Goal: Task Accomplishment & Management: Use online tool/utility

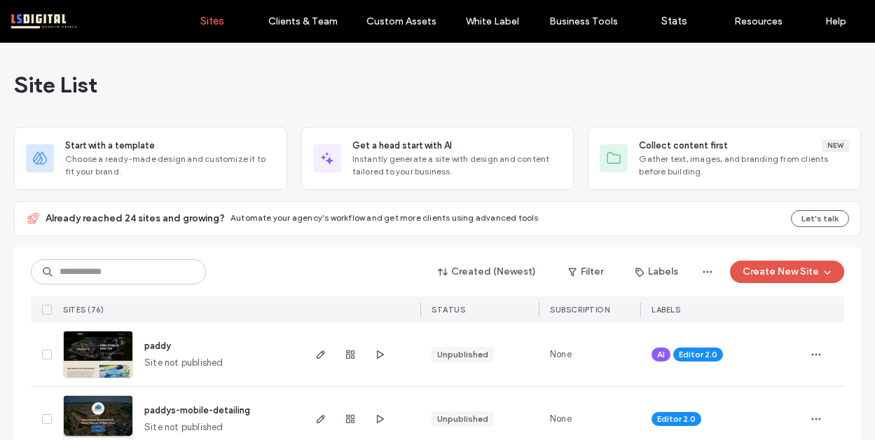
click at [803, 267] on button "Create New Site" at bounding box center [787, 271] width 114 height 22
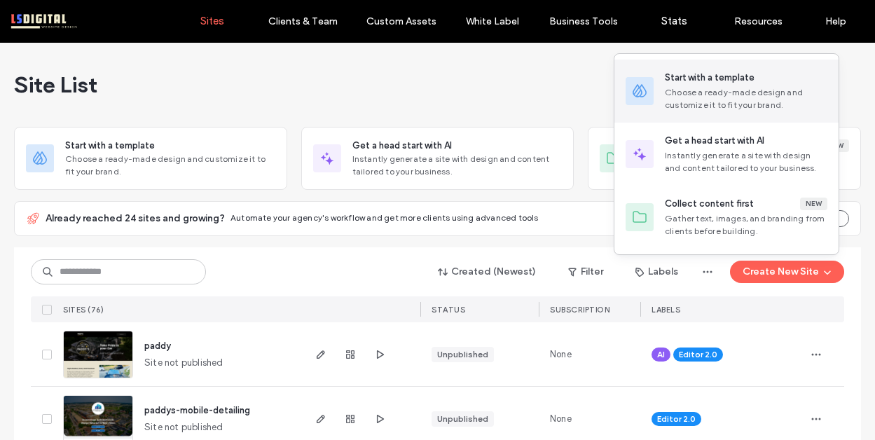
click at [707, 100] on div "Choose a ready-made design and customize it to fit your brand." at bounding box center [745, 98] width 162 height 25
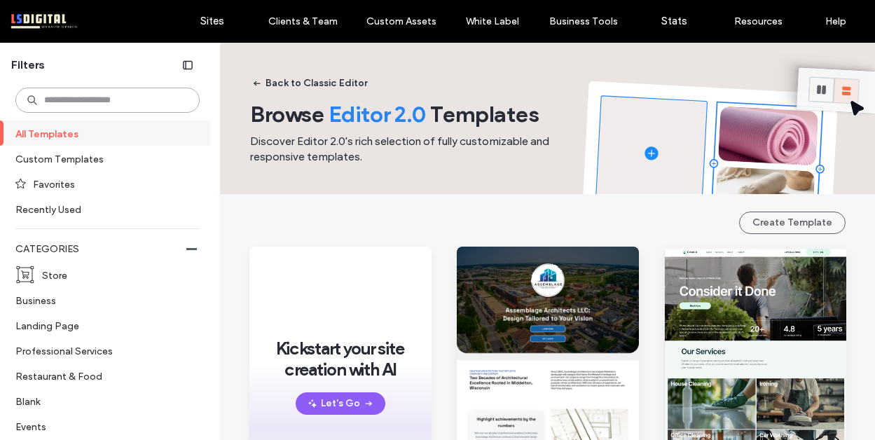
click at [75, 97] on input at bounding box center [107, 100] width 184 height 25
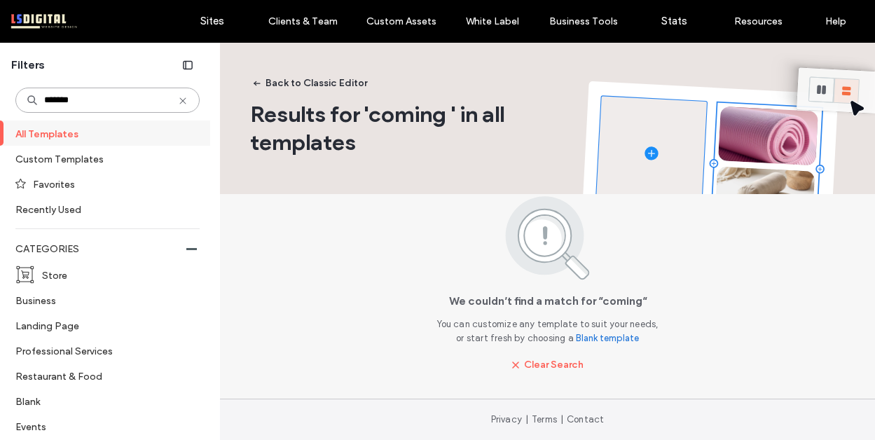
click at [88, 100] on input "******" at bounding box center [107, 100] width 184 height 25
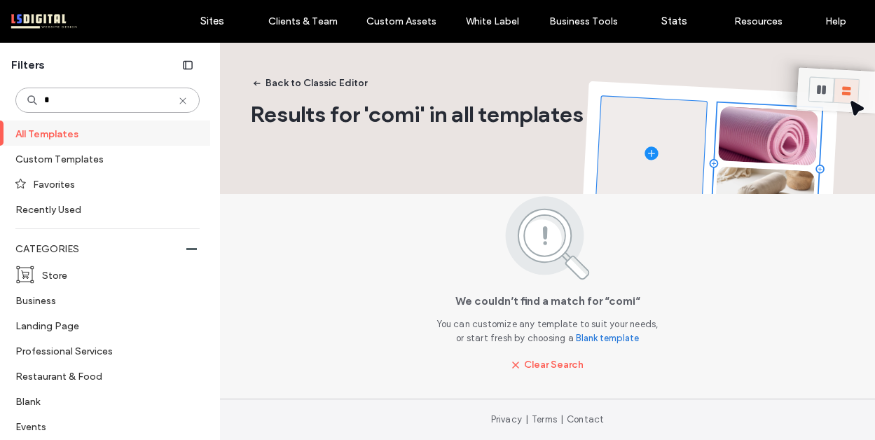
type input "*"
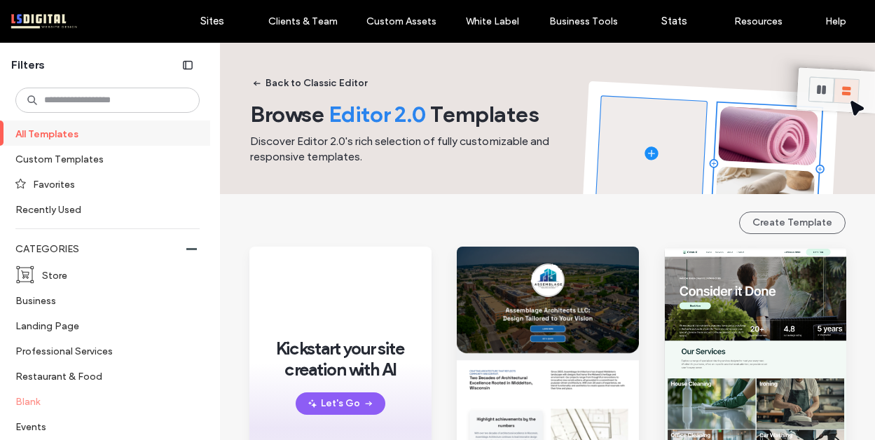
click at [47, 405] on label "Blank" at bounding box center [101, 401] width 172 height 25
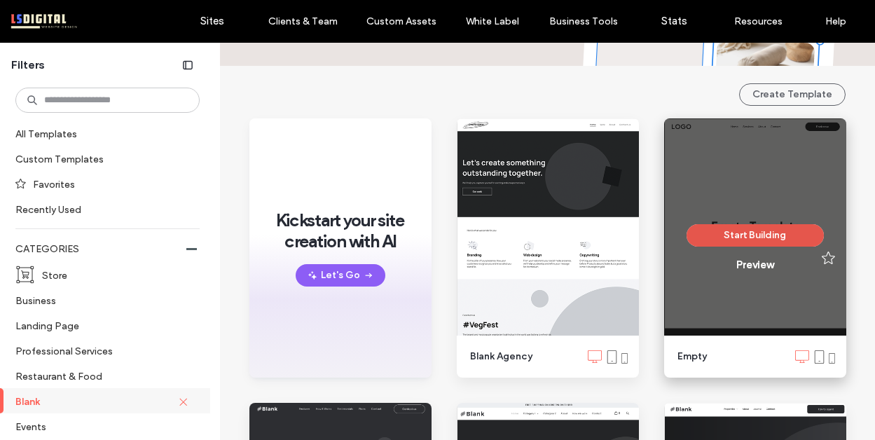
scroll to position [127, 0]
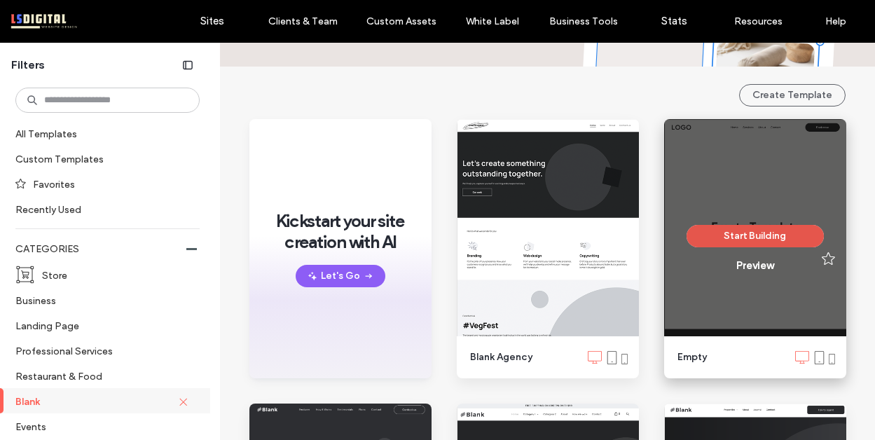
click at [771, 225] on button "Start Building" at bounding box center [754, 236] width 137 height 22
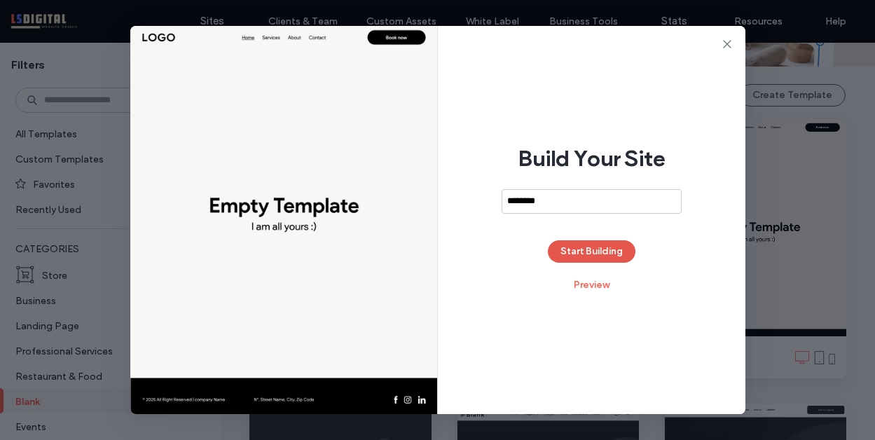
type input "********"
click at [597, 262] on button "Start Building" at bounding box center [592, 251] width 88 height 22
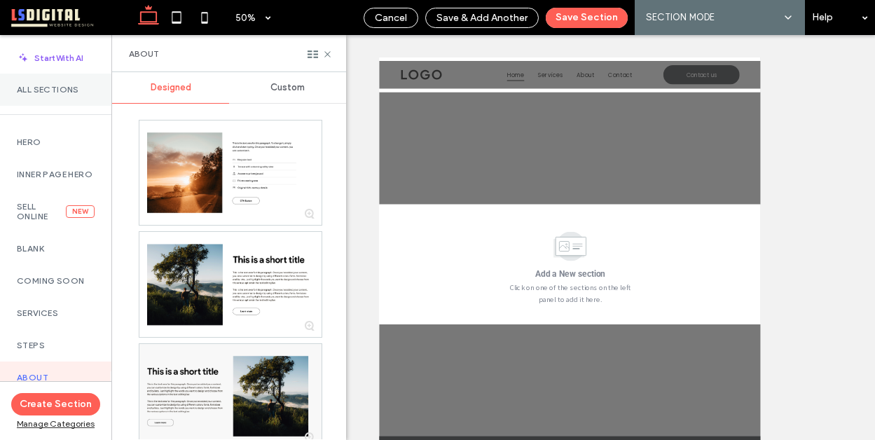
click at [66, 97] on div "All Sections" at bounding box center [55, 90] width 111 height 32
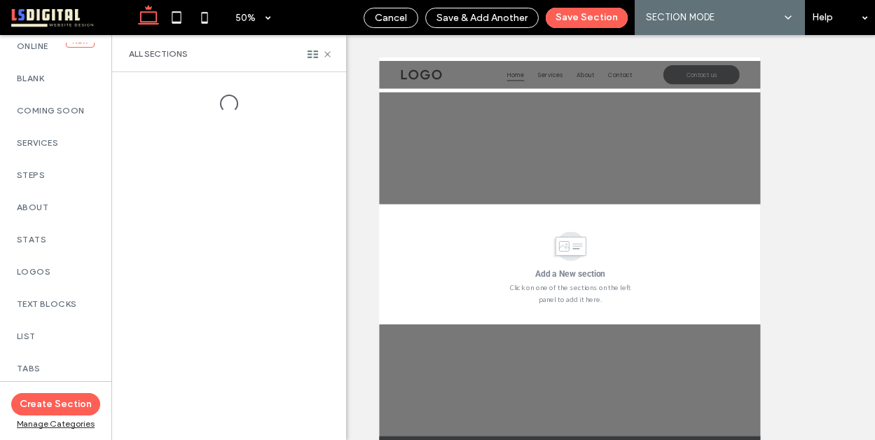
scroll to position [105, 0]
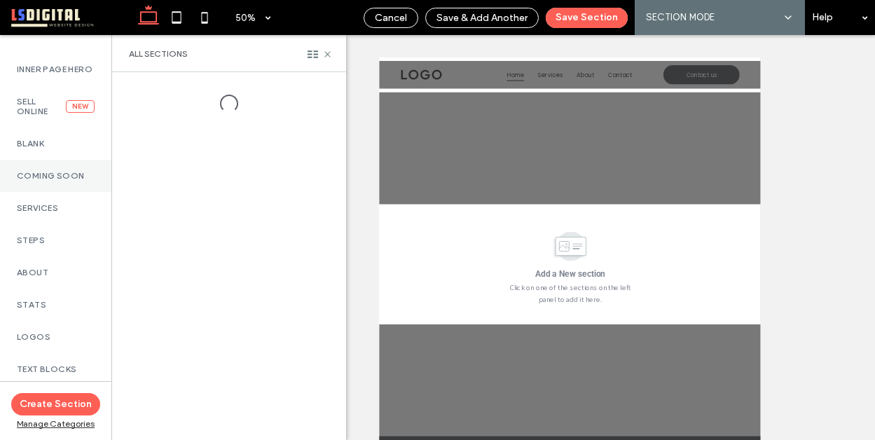
click at [59, 181] on label "Coming Soon" at bounding box center [56, 176] width 78 height 10
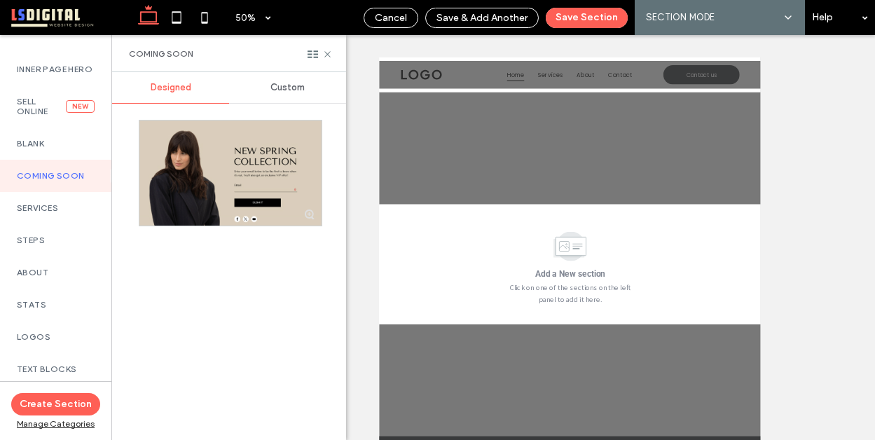
click at [59, 181] on label "Coming Soon" at bounding box center [56, 176] width 78 height 10
click at [67, 148] on label "Blank" at bounding box center [56, 144] width 78 height 10
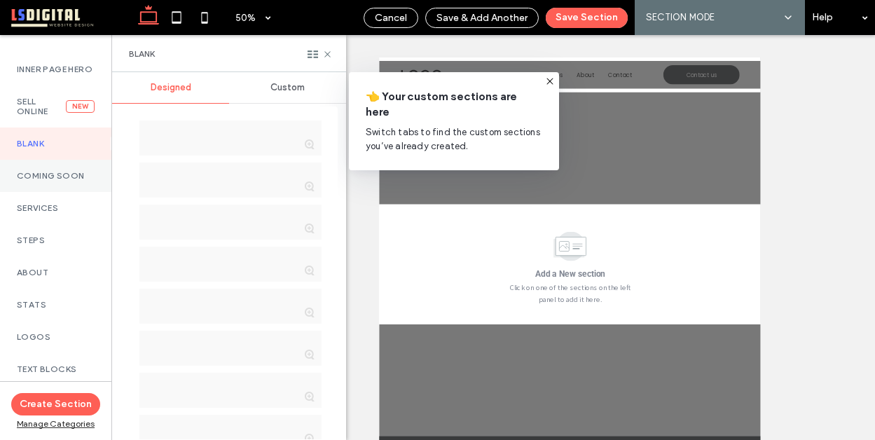
click at [67, 181] on label "Coming Soon" at bounding box center [56, 176] width 78 height 10
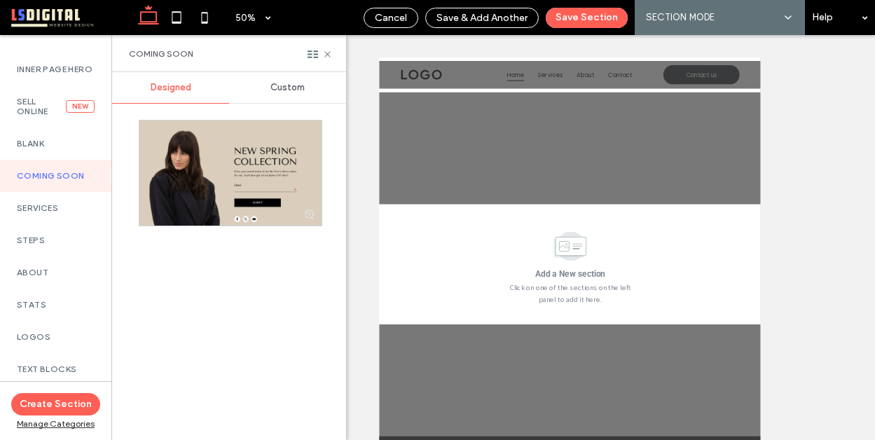
click at [286, 86] on span "Custom" at bounding box center [287, 87] width 34 height 11
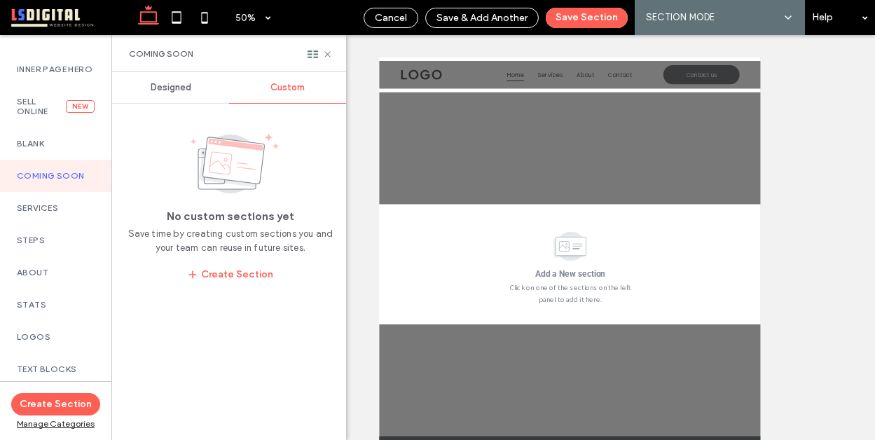
click at [182, 88] on span "Designed" at bounding box center [171, 87] width 41 height 11
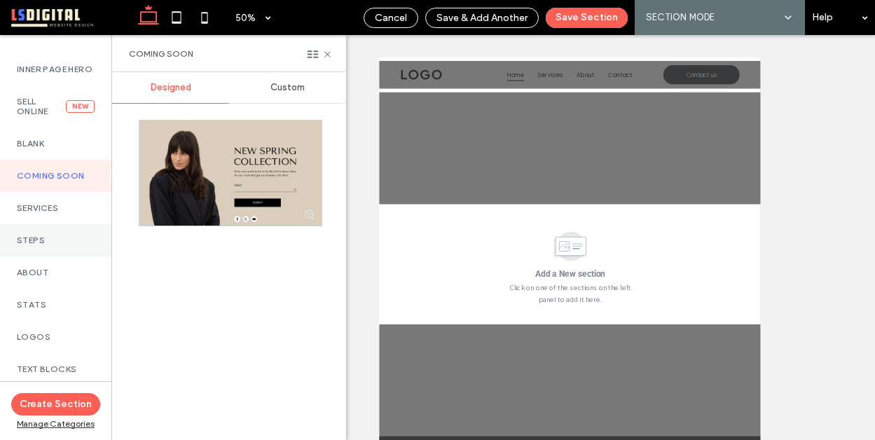
click at [45, 245] on label "Steps" at bounding box center [56, 240] width 78 height 10
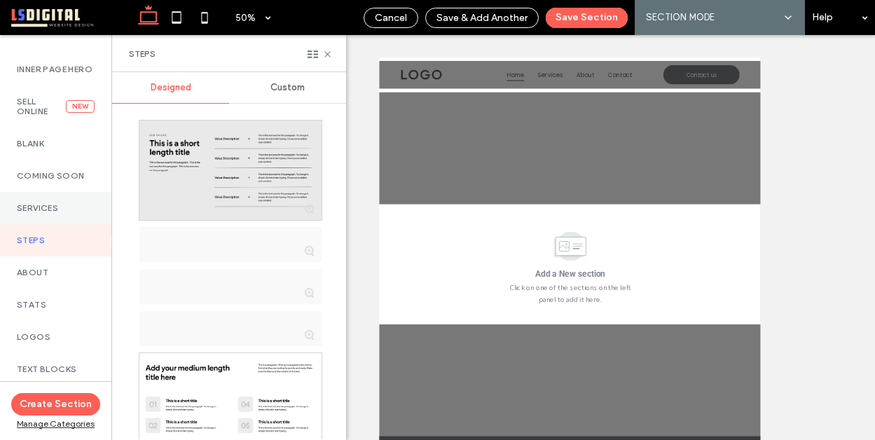
click at [55, 213] on label "Services" at bounding box center [56, 208] width 78 height 10
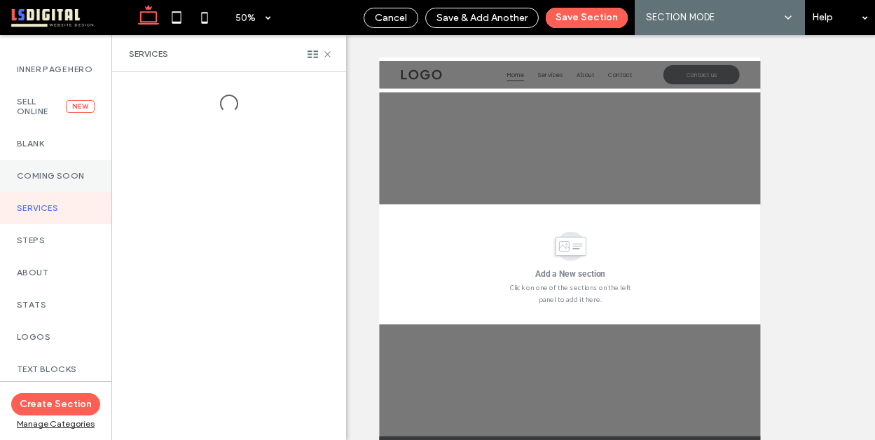
click at [65, 181] on label "Coming Soon" at bounding box center [56, 176] width 78 height 10
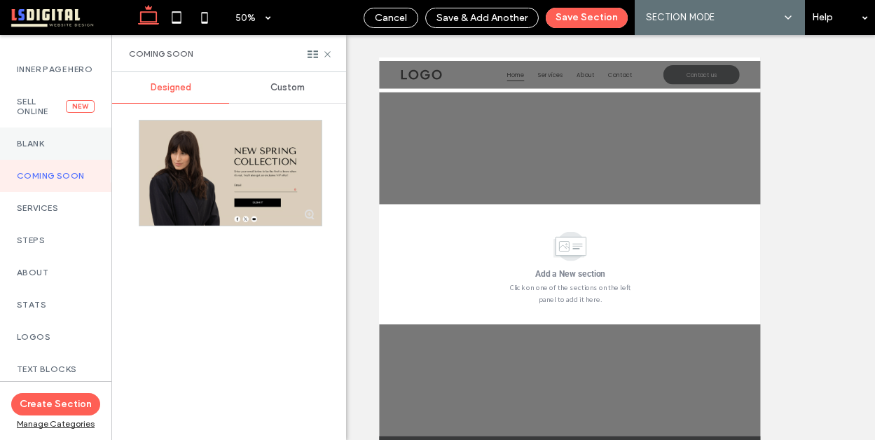
click at [46, 148] on label "Blank" at bounding box center [56, 144] width 78 height 10
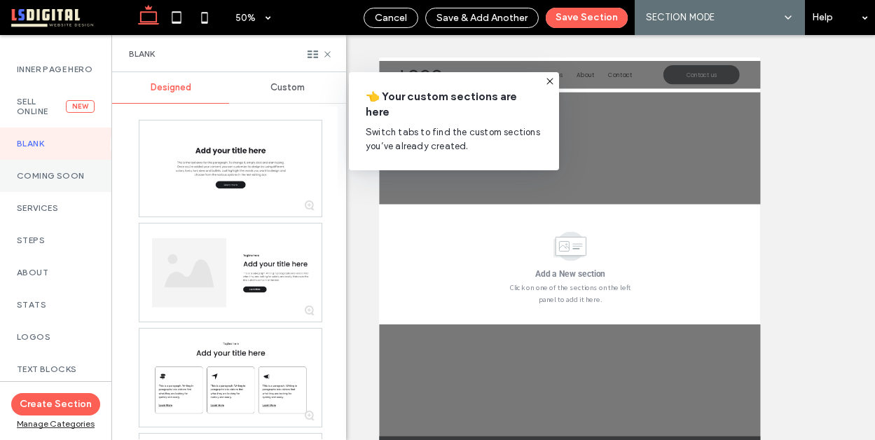
click at [55, 181] on label "Coming Soon" at bounding box center [56, 176] width 78 height 10
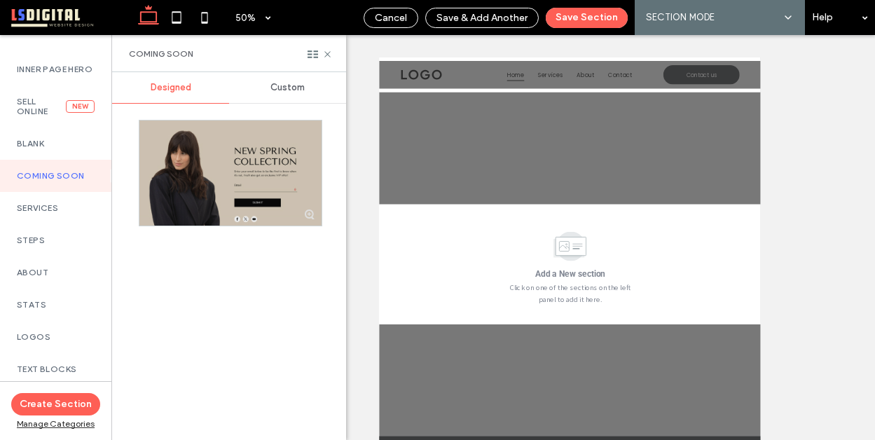
click at [263, 174] on div at bounding box center [230, 172] width 182 height 105
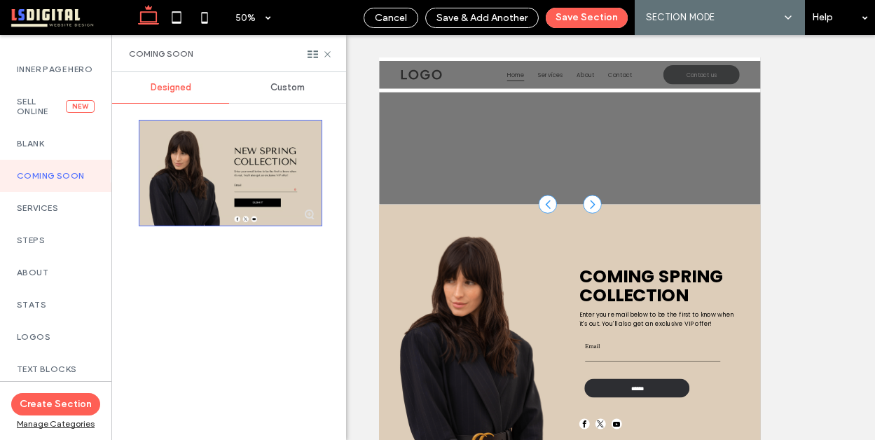
click at [573, 9] on button "Save Section" at bounding box center [586, 18] width 82 height 20
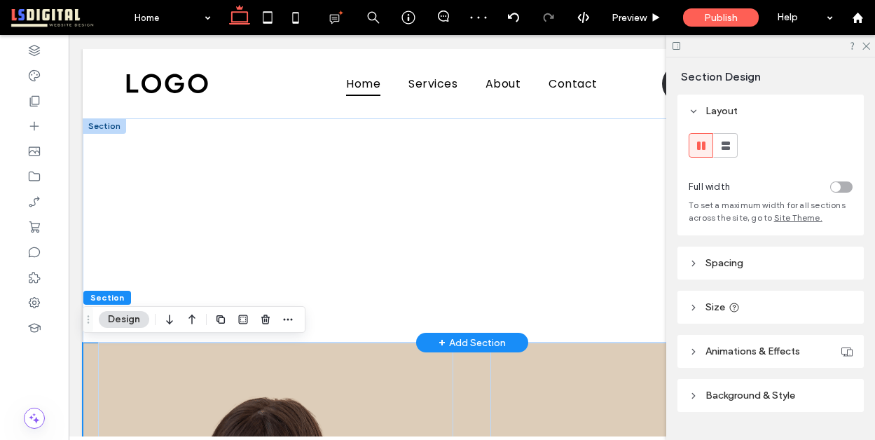
click at [114, 127] on div at bounding box center [104, 125] width 43 height 15
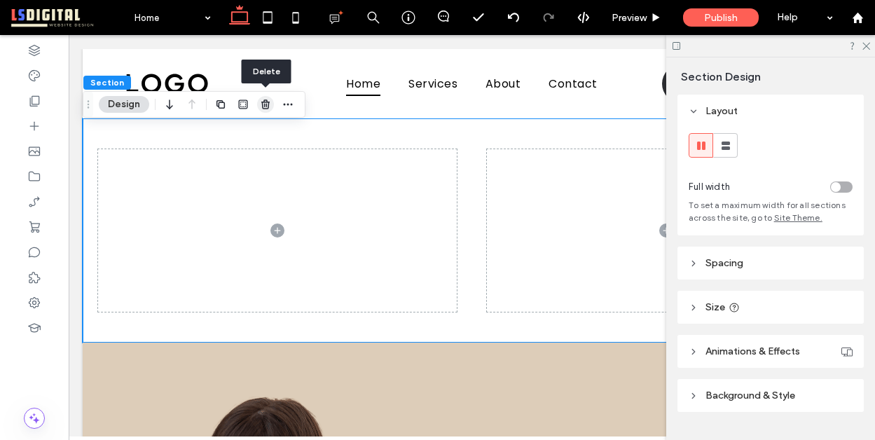
click at [266, 109] on icon "button" at bounding box center [265, 104] width 11 height 11
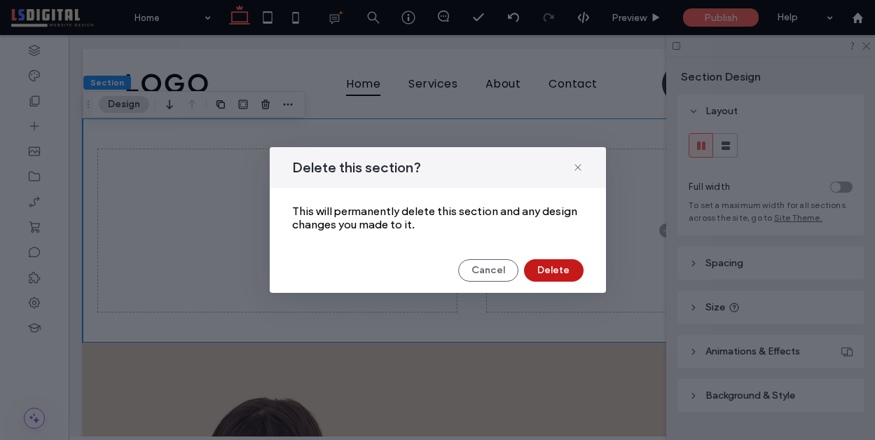
click at [569, 270] on button "Delete" at bounding box center [554, 270] width 60 height 22
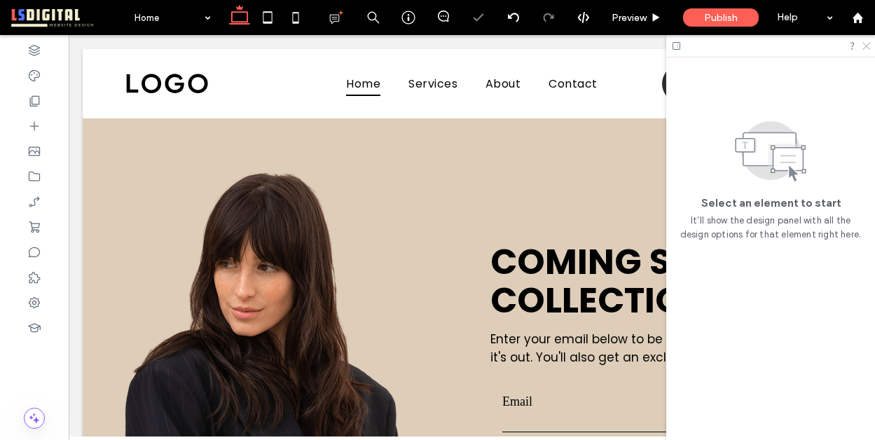
click at [865, 43] on icon at bounding box center [865, 45] width 9 height 9
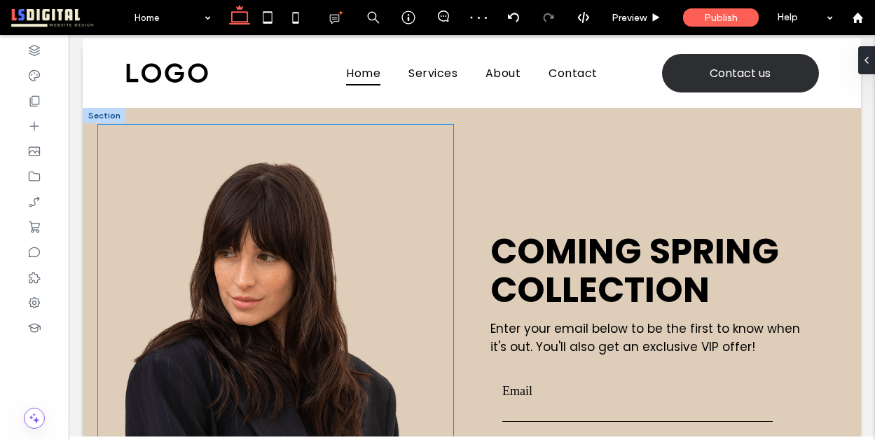
scroll to position [0, 0]
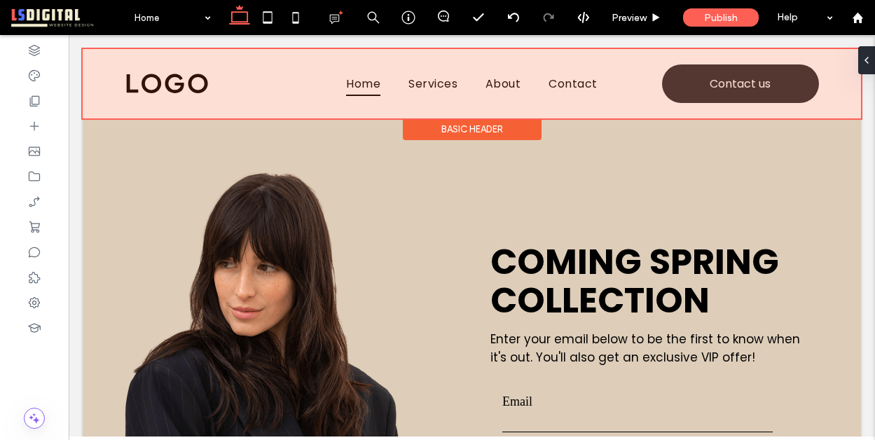
click at [461, 128] on div "Basic Header" at bounding box center [472, 129] width 139 height 22
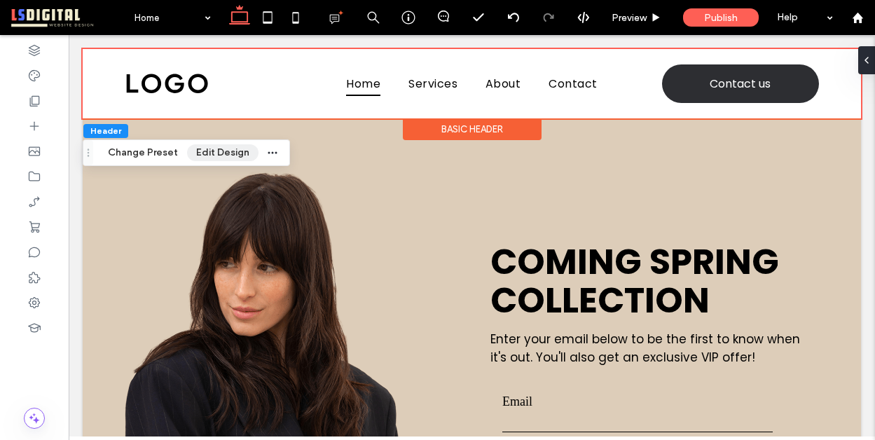
click at [223, 150] on button "Edit Design" at bounding box center [222, 152] width 71 height 17
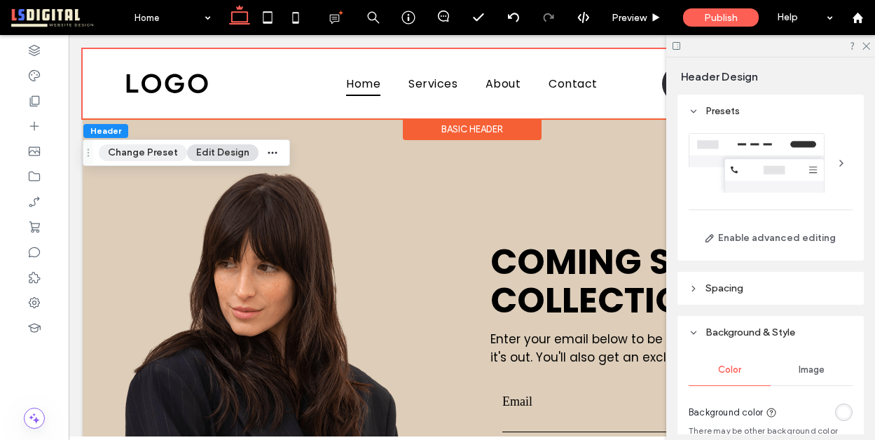
click at [148, 153] on button "Change Preset" at bounding box center [143, 152] width 88 height 17
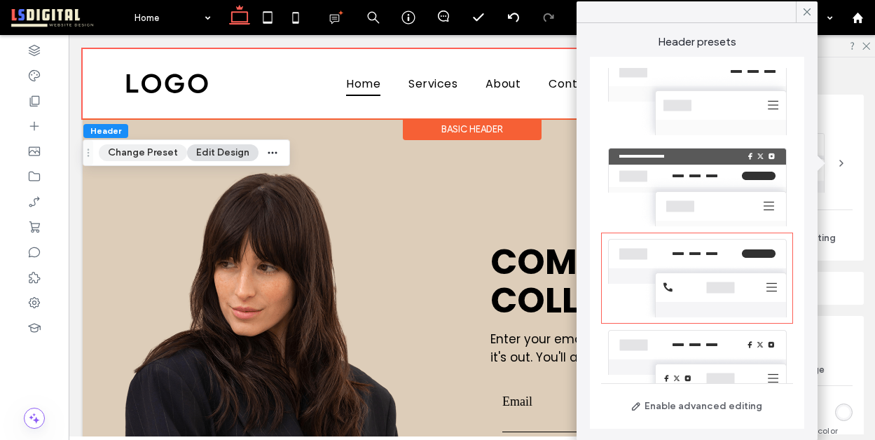
scroll to position [153, 0]
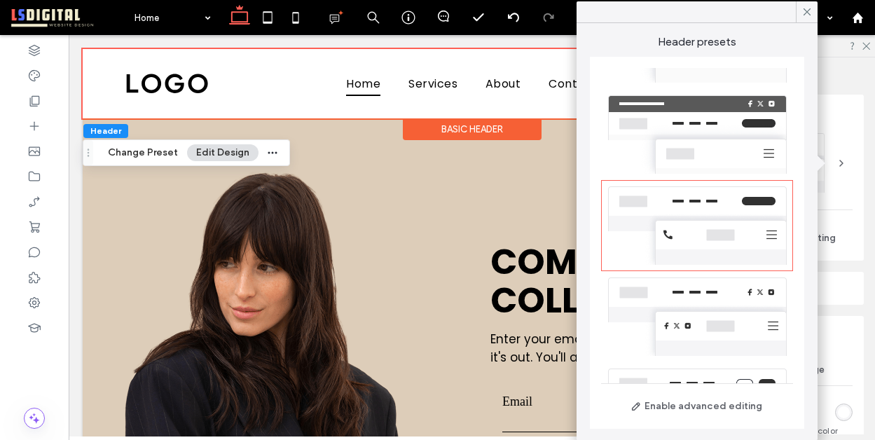
click at [232, 155] on button "Edit Design" at bounding box center [222, 152] width 71 height 17
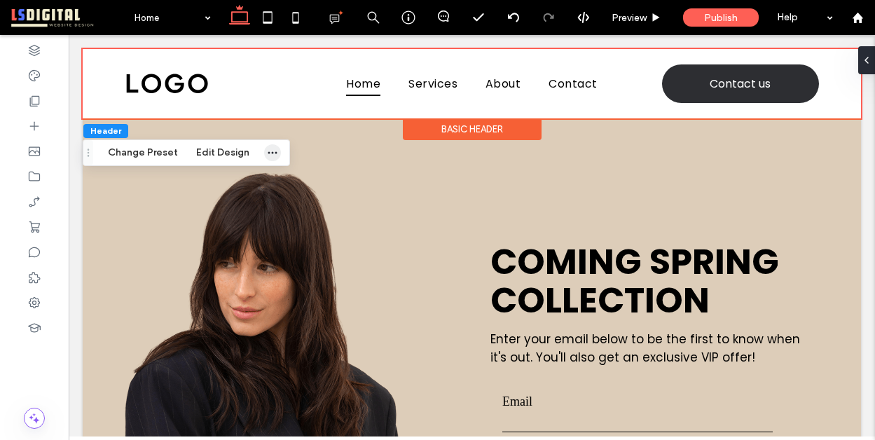
click at [276, 155] on span "button" at bounding box center [272, 152] width 17 height 17
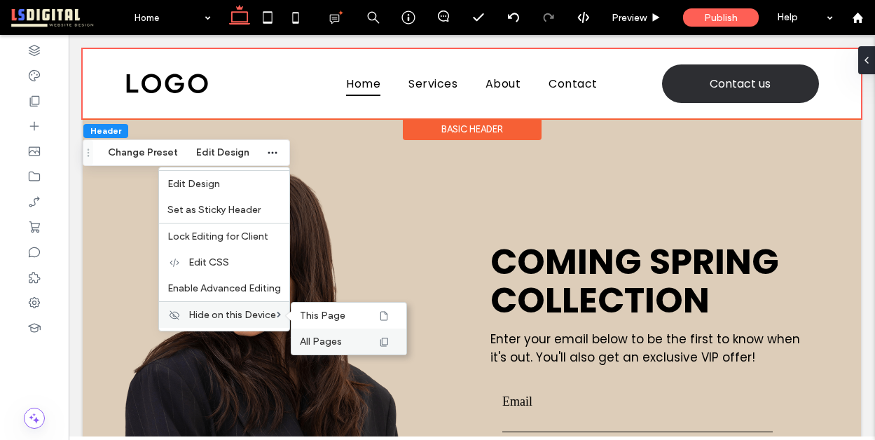
click at [352, 345] on label "All Pages" at bounding box center [338, 341] width 77 height 12
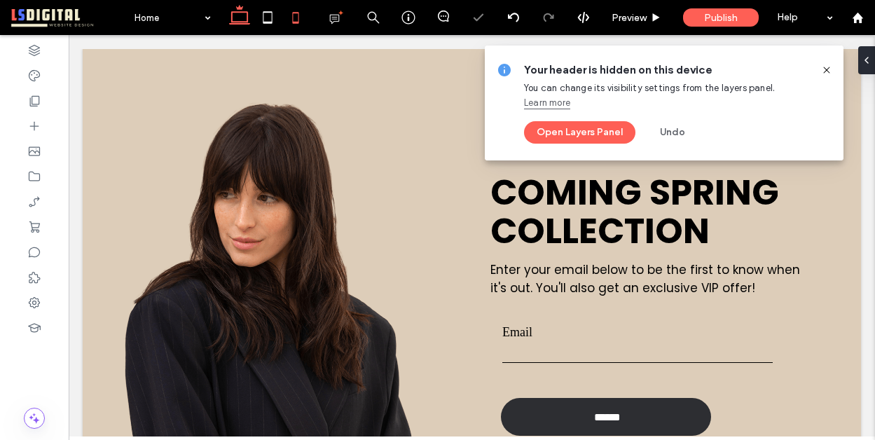
click at [288, 23] on icon at bounding box center [295, 18] width 28 height 28
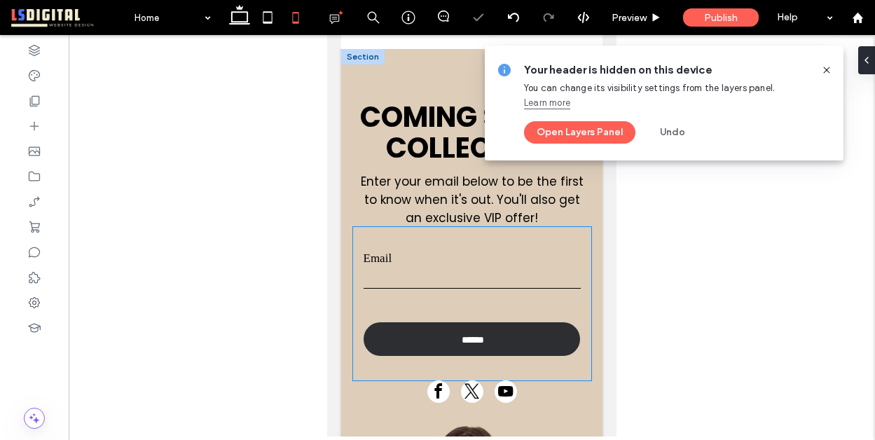
scroll to position [0, 0]
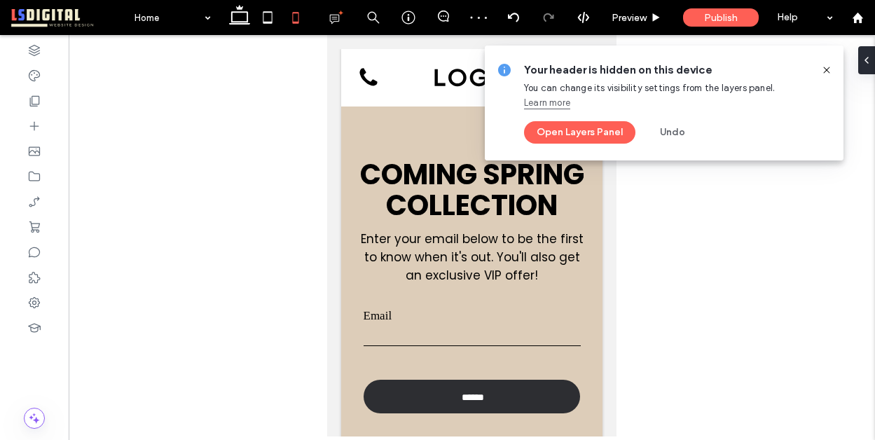
click at [826, 68] on icon at bounding box center [826, 69] width 11 height 11
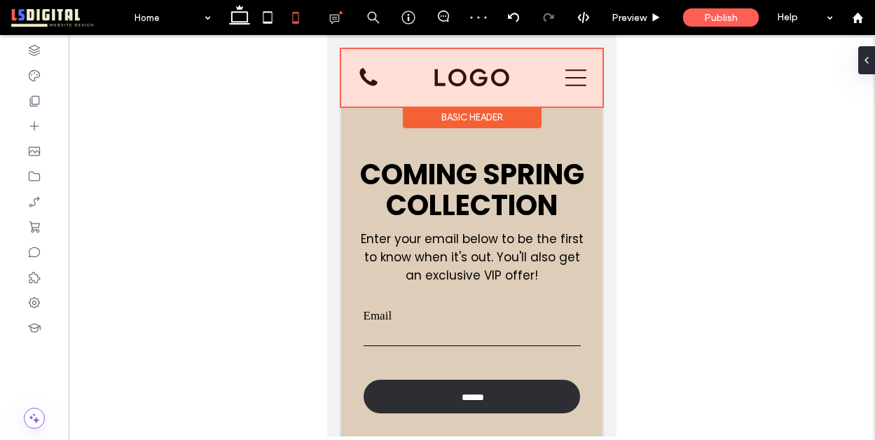
click at [459, 119] on div "Basic Header" at bounding box center [472, 117] width 139 height 22
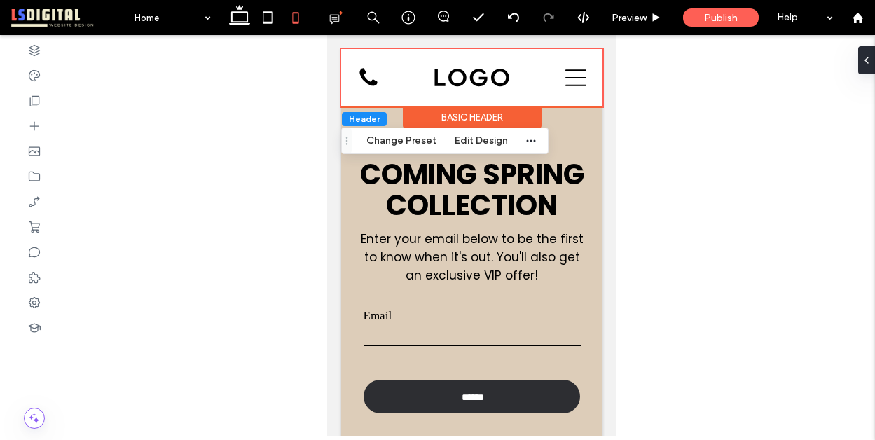
click at [536, 142] on div "Header Change Preset Edit Design" at bounding box center [444, 140] width 207 height 27
click at [528, 142] on icon "button" at bounding box center [530, 140] width 11 height 11
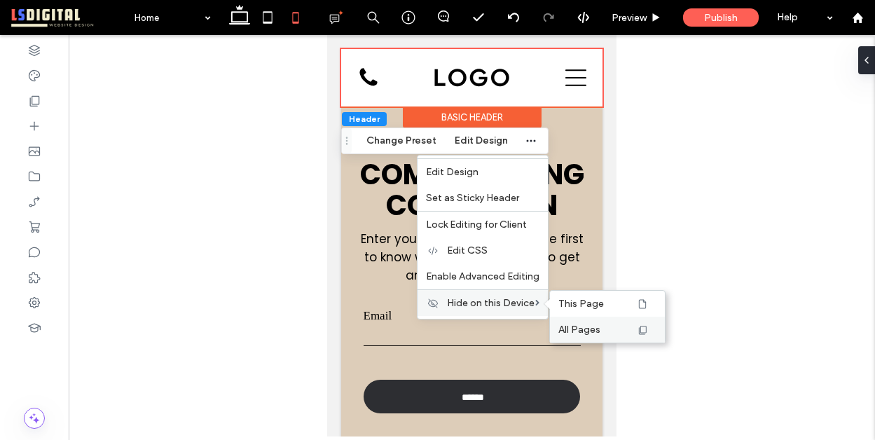
click at [612, 326] on label "All Pages" at bounding box center [596, 329] width 77 height 12
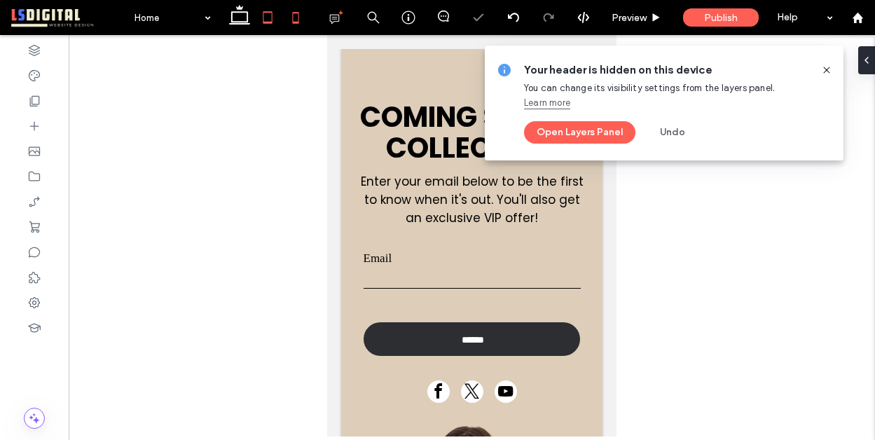
click at [263, 18] on icon at bounding box center [267, 18] width 28 height 28
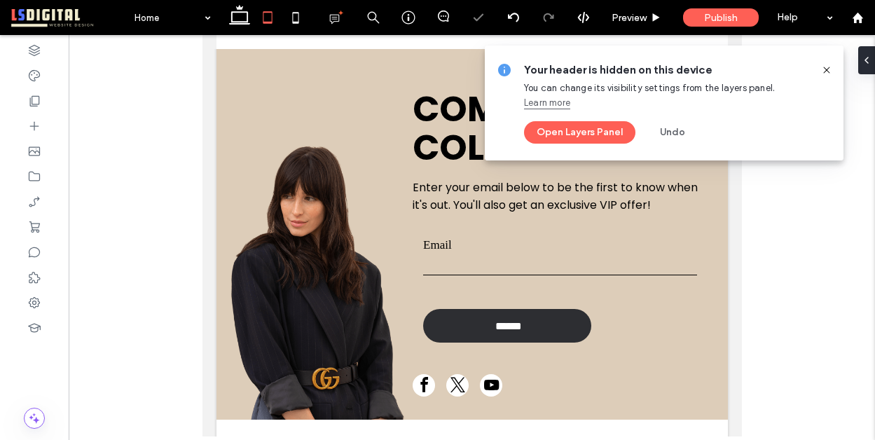
click at [823, 69] on icon at bounding box center [826, 69] width 11 height 11
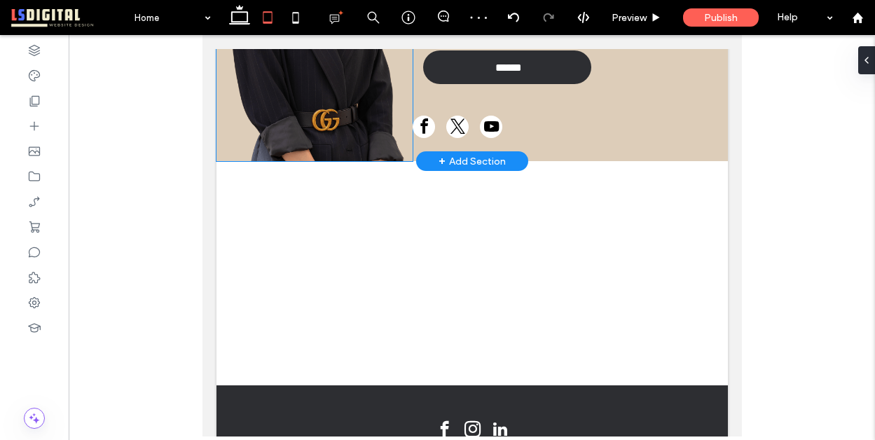
scroll to position [321, 0]
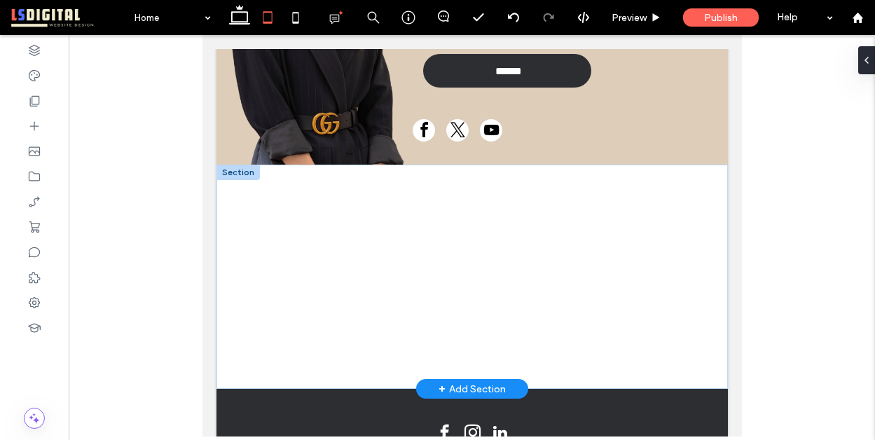
click at [235, 171] on div at bounding box center [237, 172] width 43 height 15
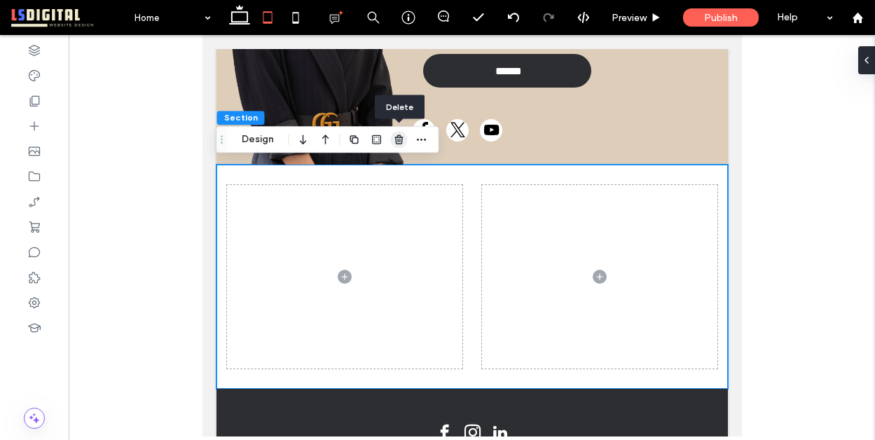
click at [395, 139] on icon "button" at bounding box center [399, 139] width 11 height 11
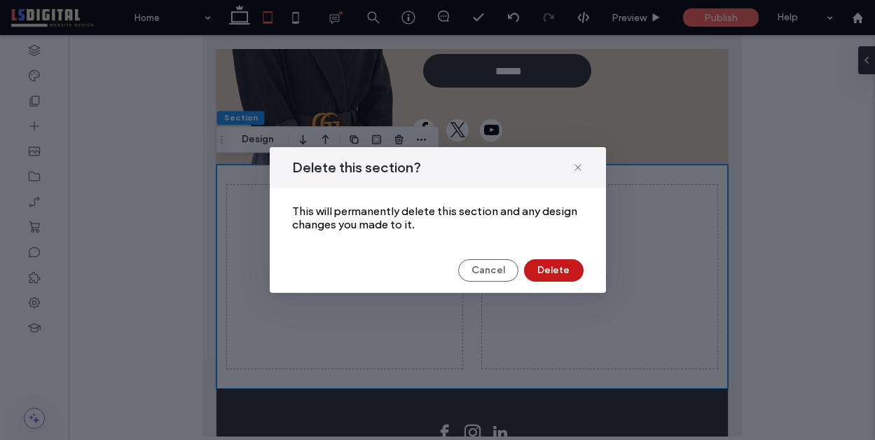
click at [562, 272] on button "Delete" at bounding box center [554, 270] width 60 height 22
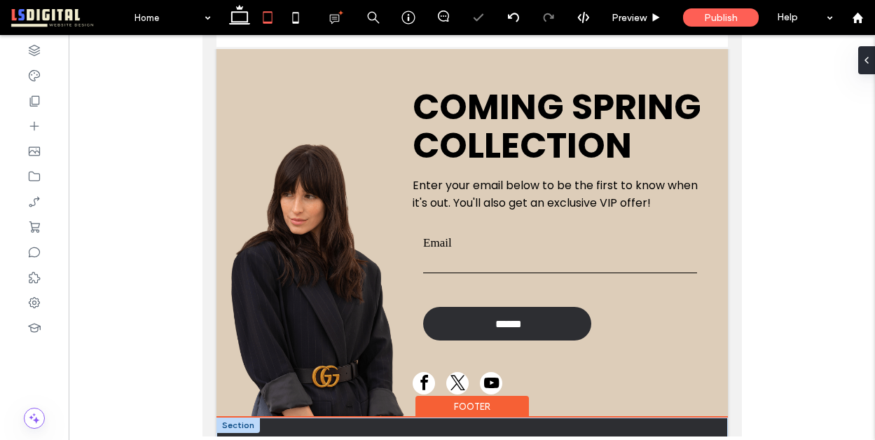
scroll to position [0, 0]
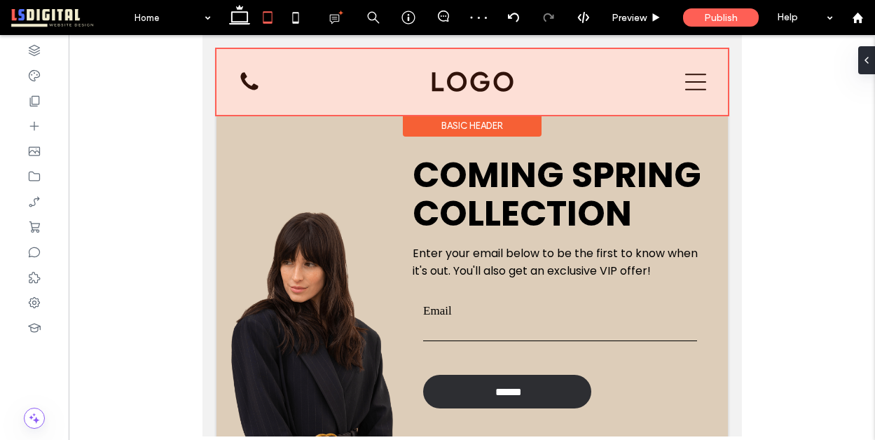
click at [465, 124] on div "Basic Header" at bounding box center [471, 126] width 139 height 22
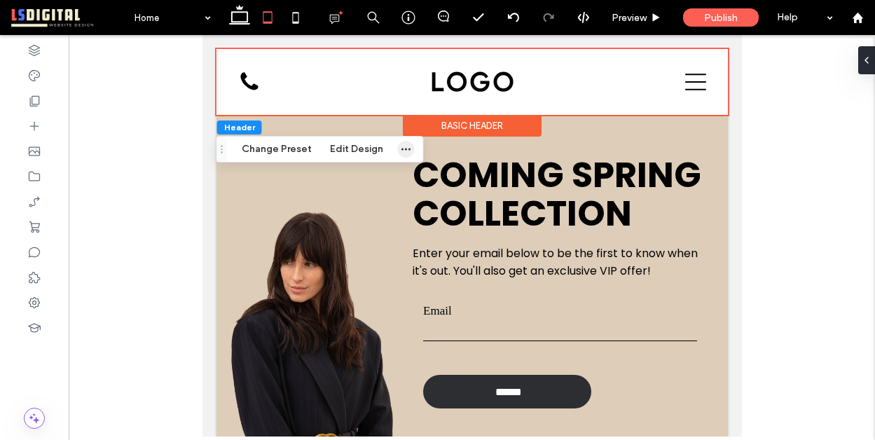
click at [406, 151] on icon "button" at bounding box center [406, 149] width 11 height 11
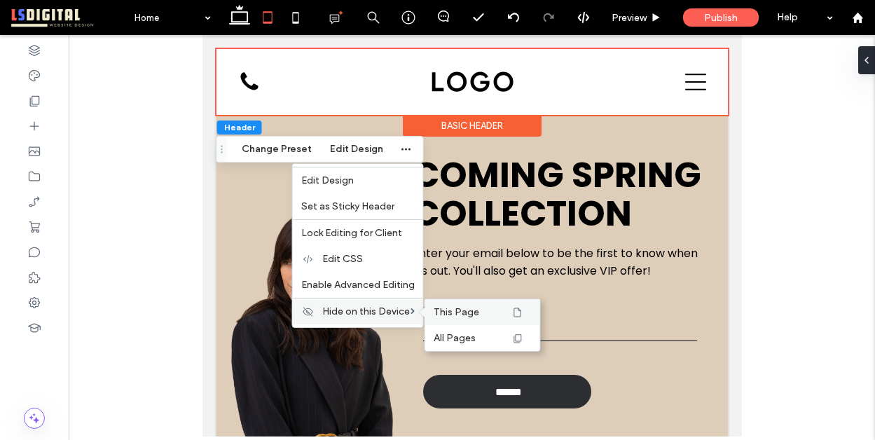
click at [476, 316] on label "This Page" at bounding box center [471, 312] width 77 height 12
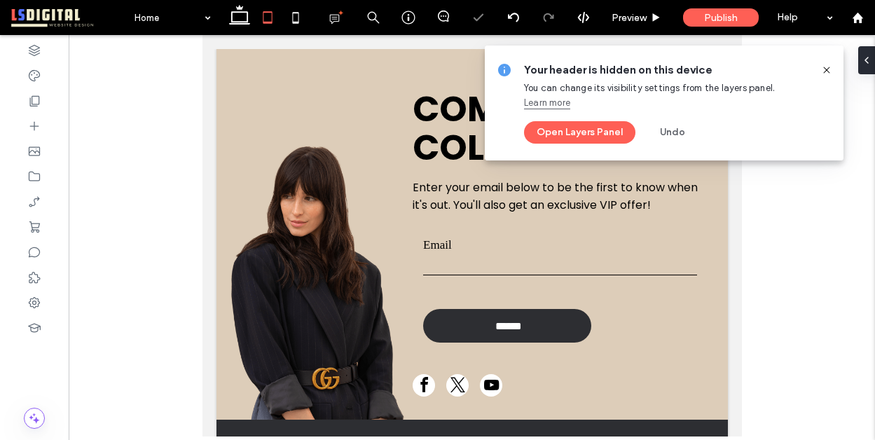
click at [827, 71] on icon at bounding box center [826, 69] width 11 height 11
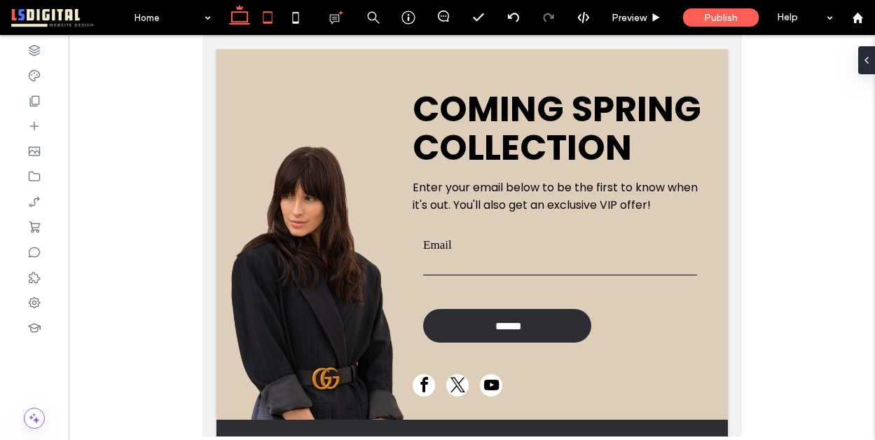
click at [250, 18] on icon at bounding box center [239, 18] width 28 height 28
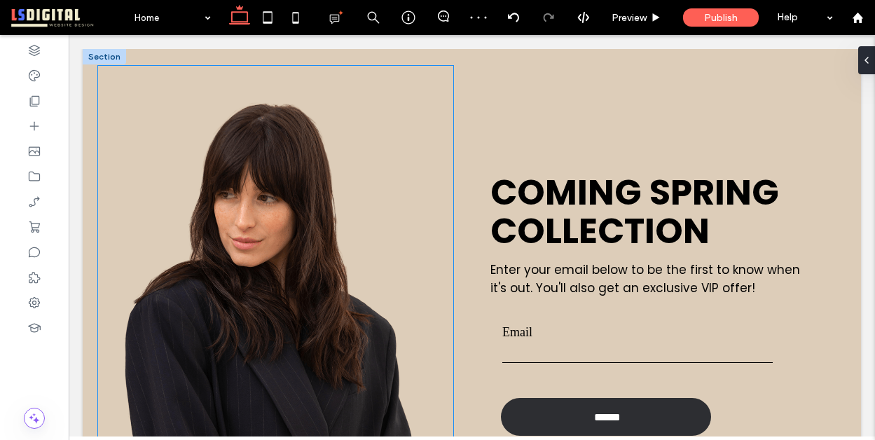
click at [336, 258] on img at bounding box center [275, 332] width 355 height 532
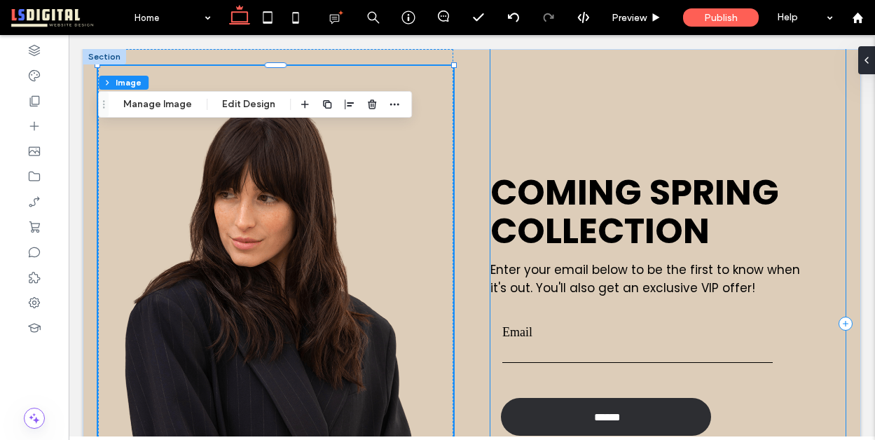
click at [509, 90] on div "COMING SPRING COLLECTION Enter your email below to be the first to know when it…" at bounding box center [667, 323] width 355 height 549
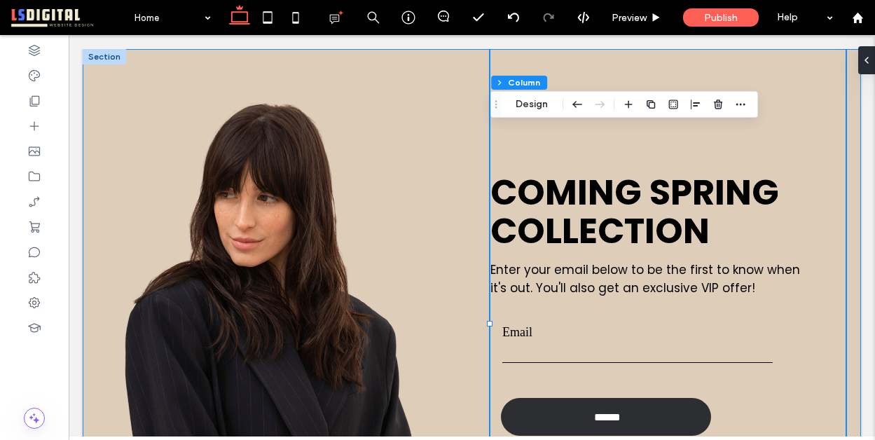
click at [852, 121] on div "COMING SPRING COLLECTION Enter your email below to be the first to know when it…" at bounding box center [472, 323] width 778 height 549
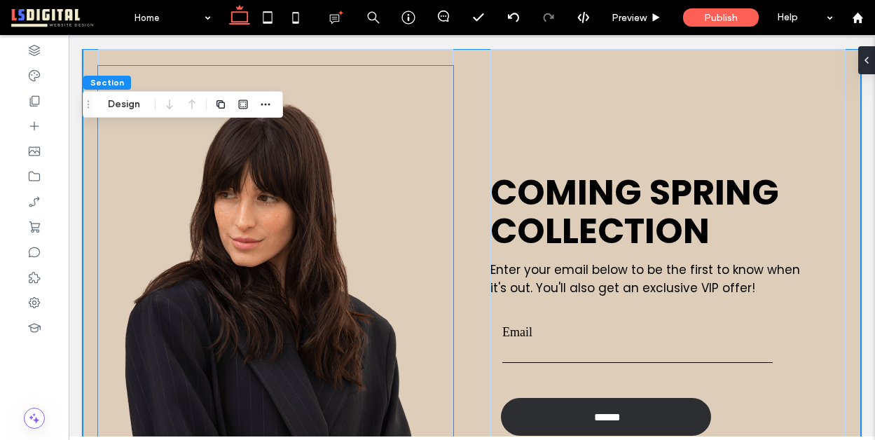
click at [253, 268] on img at bounding box center [275, 332] width 355 height 532
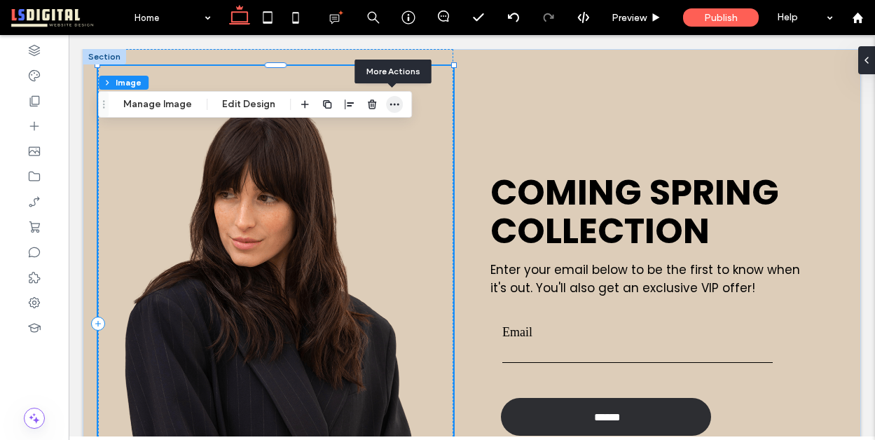
click at [394, 105] on icon "button" at bounding box center [394, 104] width 11 height 11
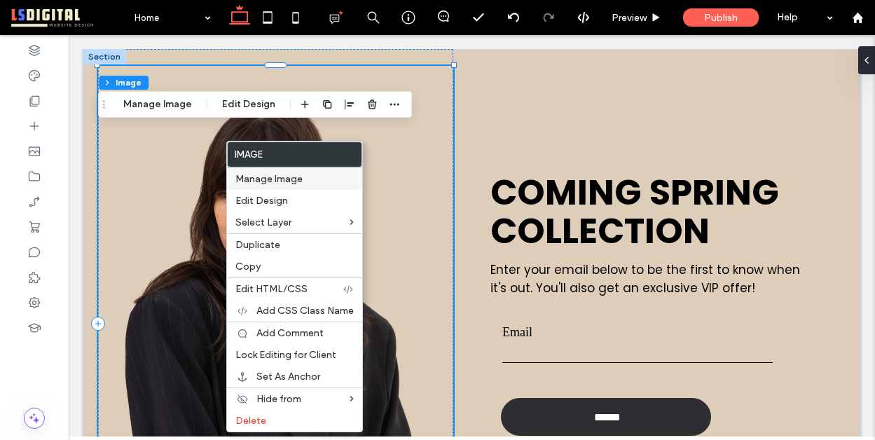
click at [269, 175] on span "Manage Image" at bounding box center [268, 179] width 67 height 12
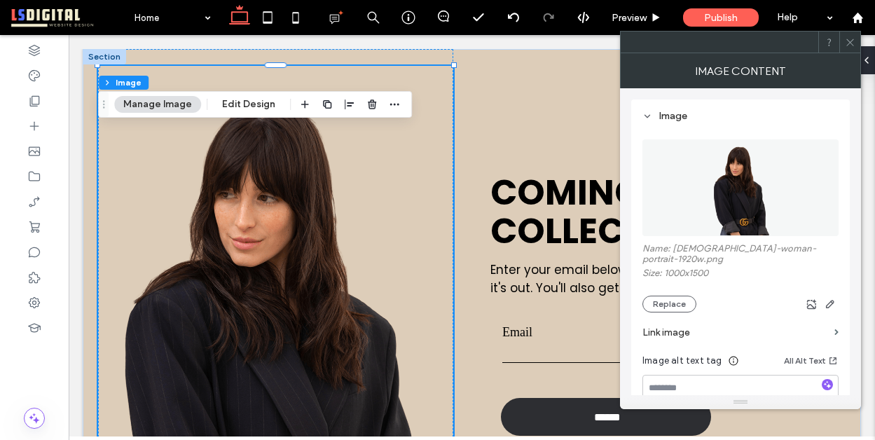
click at [667, 312] on section "Link image" at bounding box center [740, 332] width 196 height 40
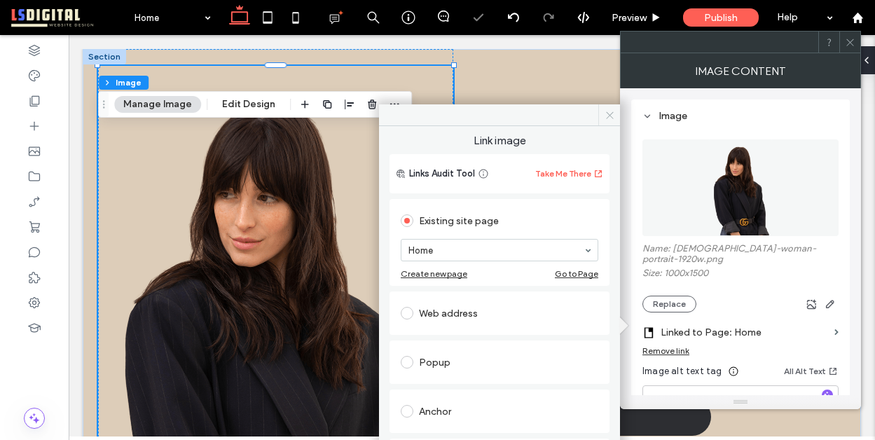
click at [610, 111] on icon at bounding box center [609, 115] width 11 height 11
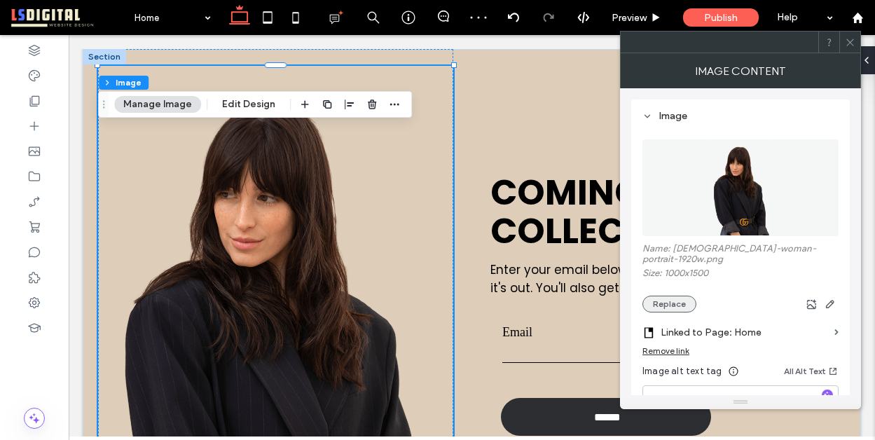
click at [672, 295] on button "Replace" at bounding box center [669, 303] width 54 height 17
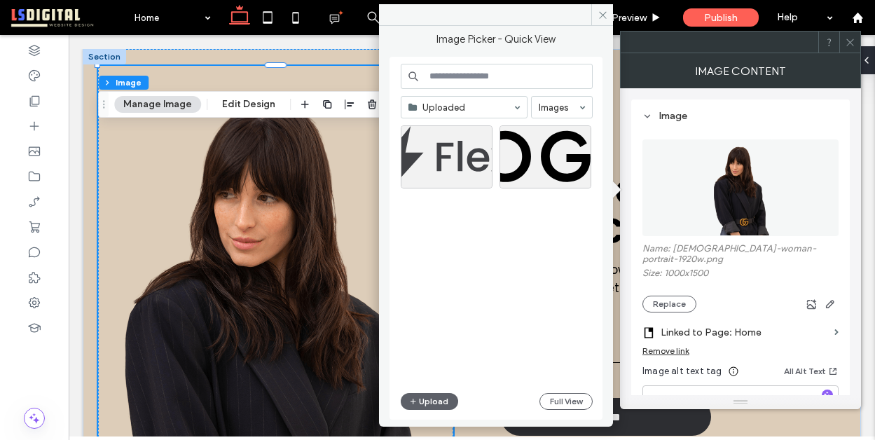
click at [490, 82] on input at bounding box center [497, 76] width 192 height 25
type input "****"
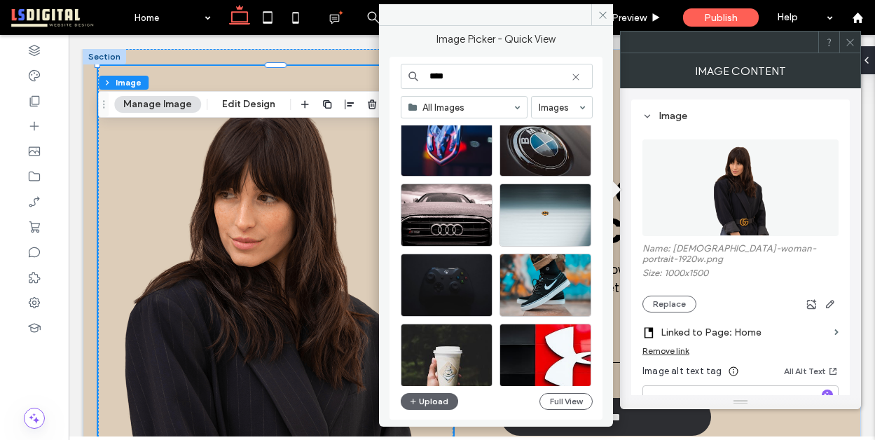
scroll to position [467, 0]
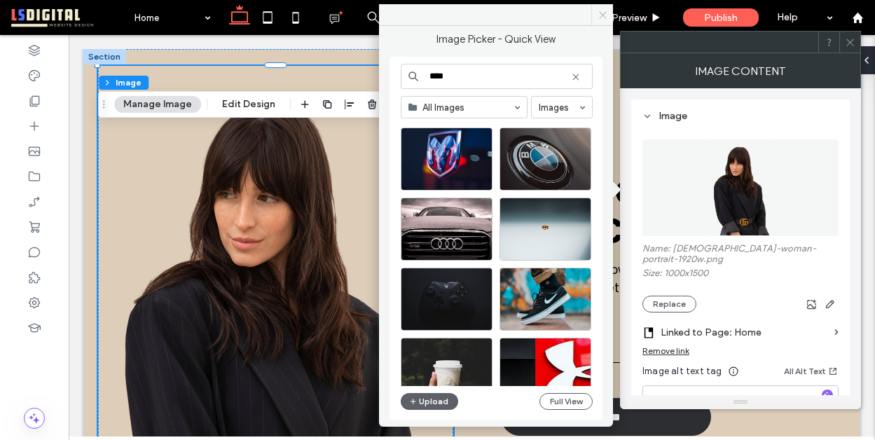
click at [598, 15] on icon at bounding box center [602, 15] width 11 height 11
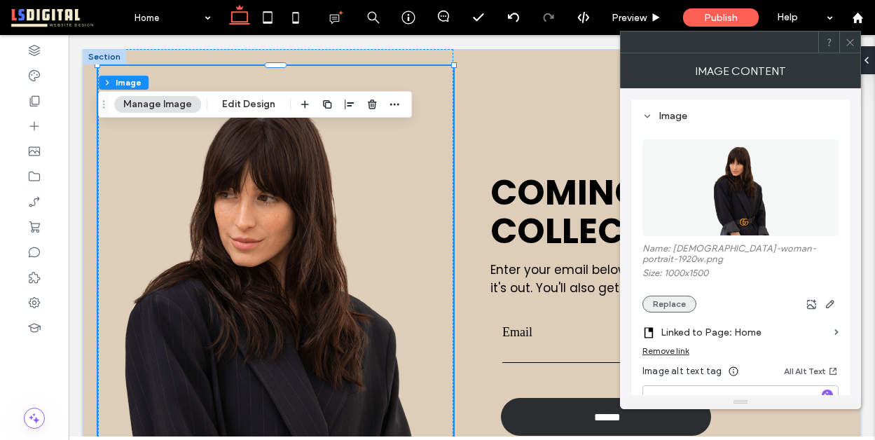
click at [667, 295] on button "Replace" at bounding box center [669, 303] width 54 height 17
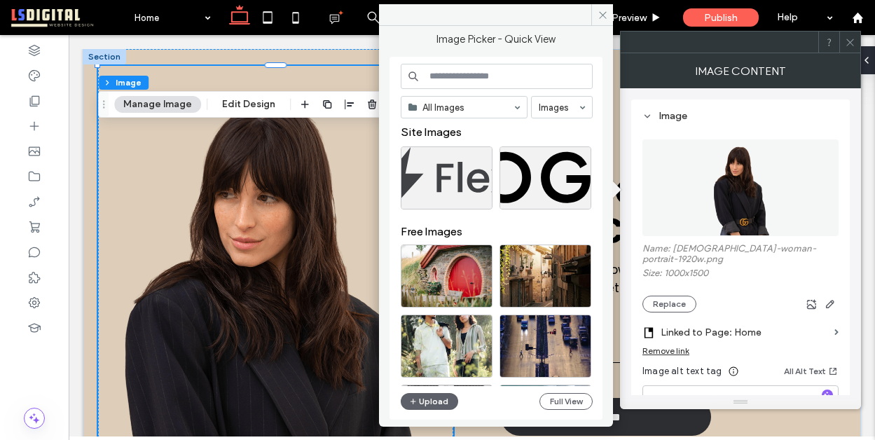
click at [521, 80] on input at bounding box center [497, 76] width 192 height 25
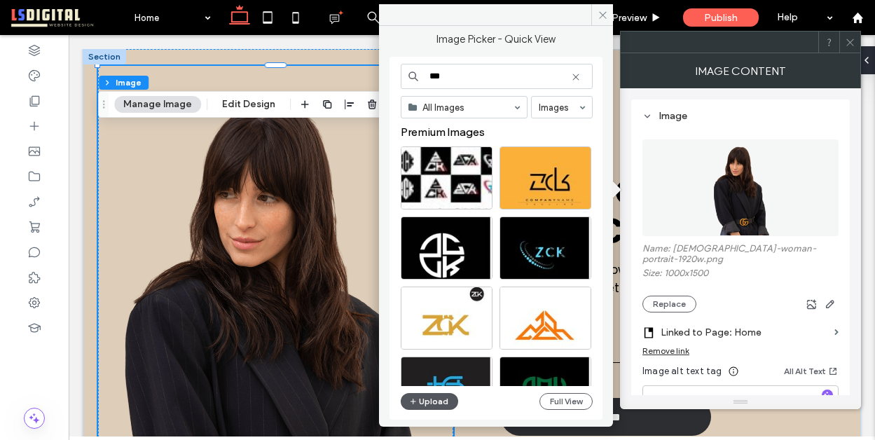
type input "***"
click at [422, 399] on button "Upload" at bounding box center [429, 401] width 57 height 17
click at [604, 18] on icon at bounding box center [602, 15] width 11 height 11
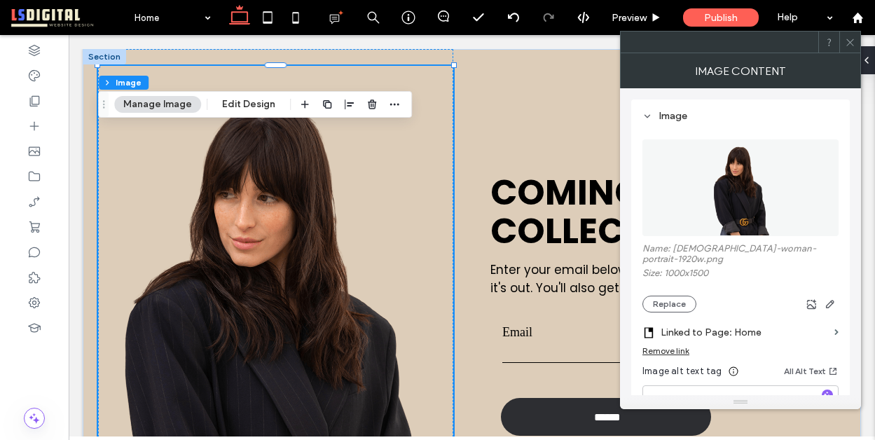
click at [851, 43] on use at bounding box center [849, 42] width 7 height 7
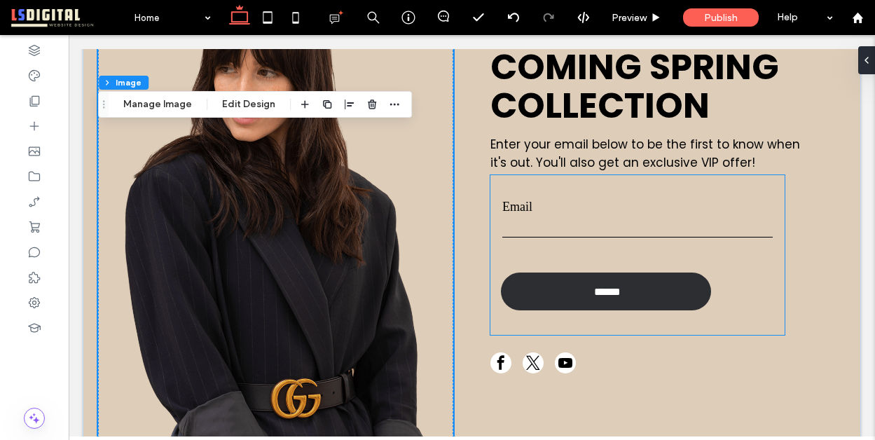
scroll to position [0, 0]
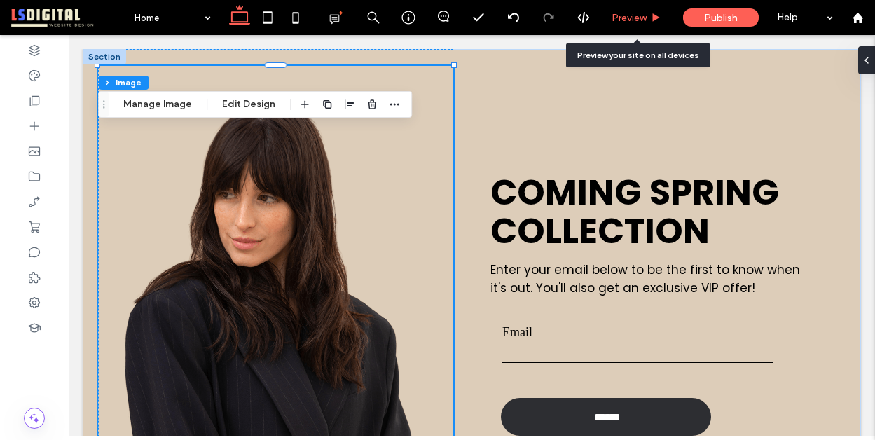
click at [626, 12] on span "Preview" at bounding box center [628, 18] width 35 height 12
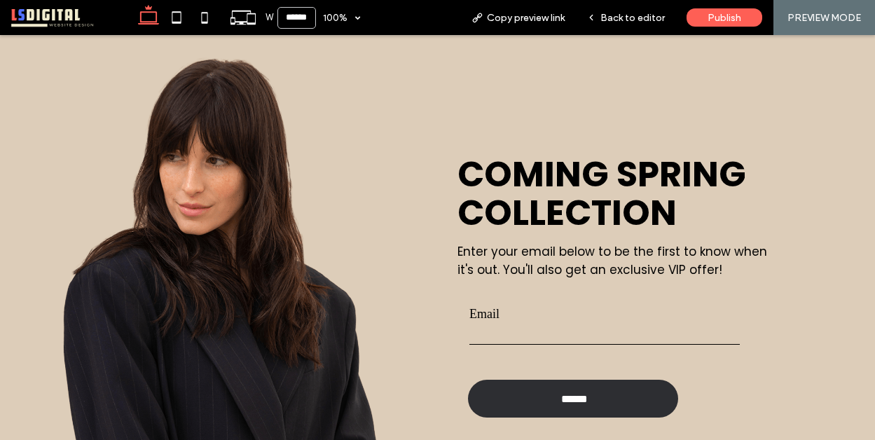
scroll to position [15, 0]
